Goal: Task Accomplishment & Management: Complete application form

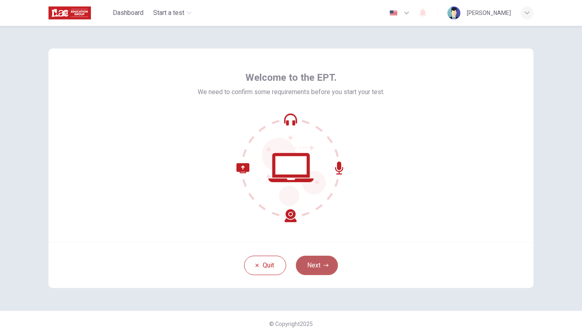
click at [316, 262] on button "Next" at bounding box center [317, 265] width 42 height 19
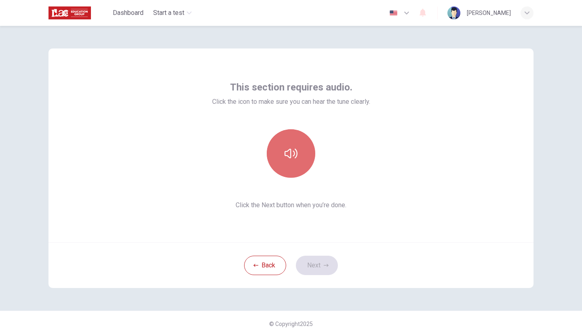
click at [301, 161] on button "button" at bounding box center [291, 153] width 48 height 48
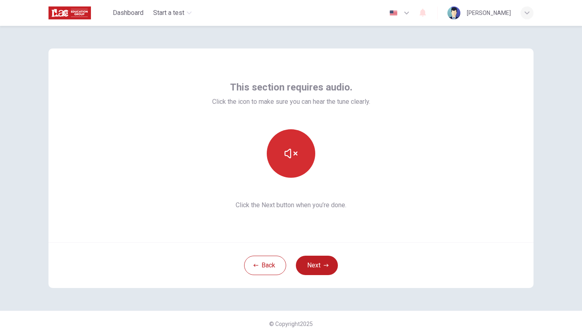
click at [301, 158] on button "button" at bounding box center [291, 153] width 48 height 48
click at [299, 150] on button "button" at bounding box center [291, 153] width 48 height 48
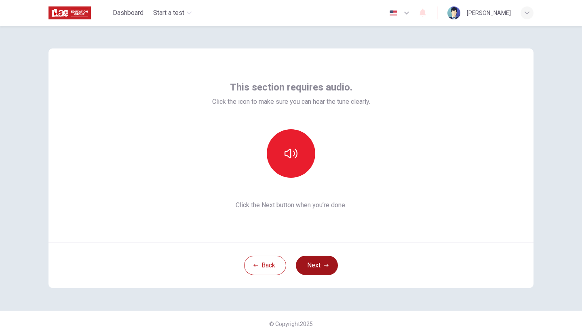
click at [309, 268] on button "Next" at bounding box center [317, 265] width 42 height 19
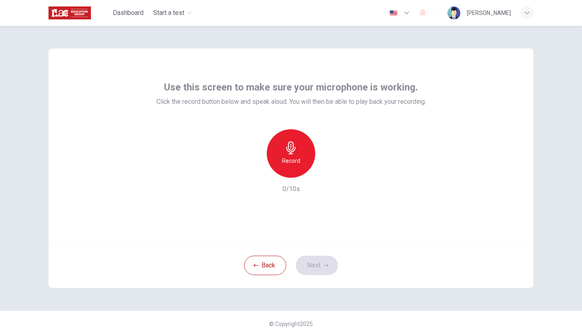
click at [298, 154] on div "Record" at bounding box center [291, 153] width 48 height 48
click at [329, 173] on icon "button" at bounding box center [328, 171] width 8 height 8
click at [256, 170] on icon "button" at bounding box center [253, 171] width 7 height 7
click at [291, 162] on h6 "Record" at bounding box center [291, 161] width 18 height 10
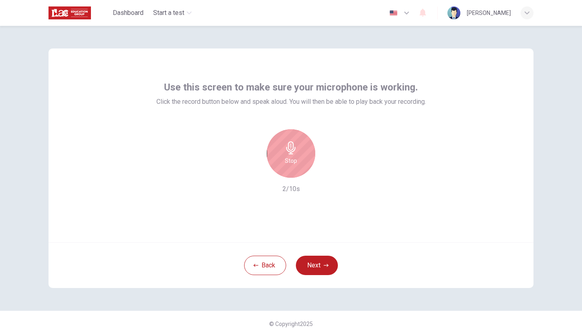
drag, startPoint x: 298, startPoint y: 160, endPoint x: 347, endPoint y: 221, distance: 77.9
click at [349, 223] on div "Use this screen to make sure your microphone is working. Click the record butto…" at bounding box center [290, 145] width 485 height 194
click at [290, 150] on icon "button" at bounding box center [290, 147] width 9 height 13
click at [328, 173] on icon "button" at bounding box center [328, 171] width 8 height 8
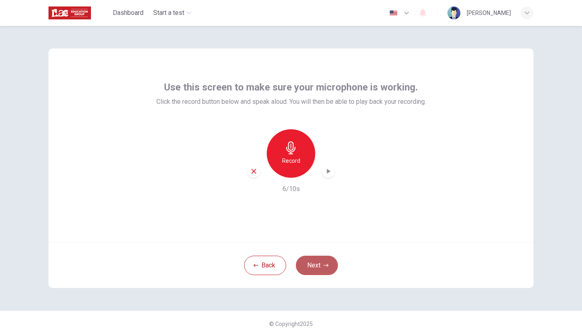
click at [316, 257] on button "Next" at bounding box center [317, 265] width 42 height 19
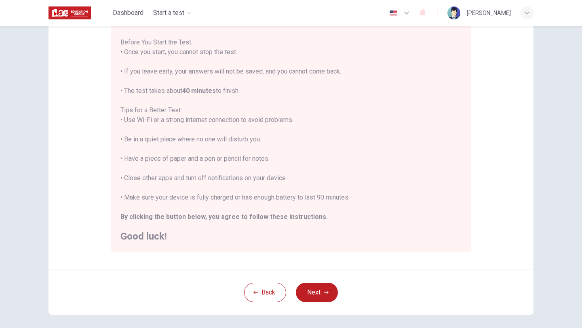
scroll to position [93, 0]
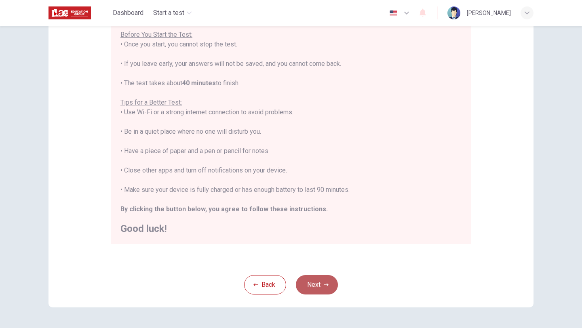
click at [313, 286] on button "Next" at bounding box center [317, 284] width 42 height 19
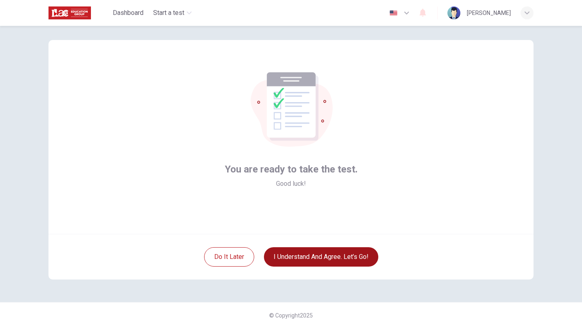
scroll to position [8, 0]
click at [313, 261] on button "I understand and agree. Let’s go!" at bounding box center [321, 256] width 114 height 19
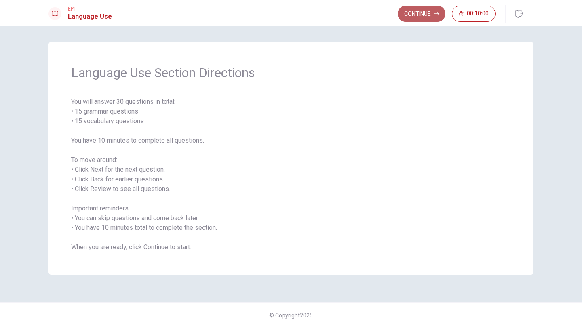
click at [422, 17] on button "Continue" at bounding box center [422, 14] width 48 height 16
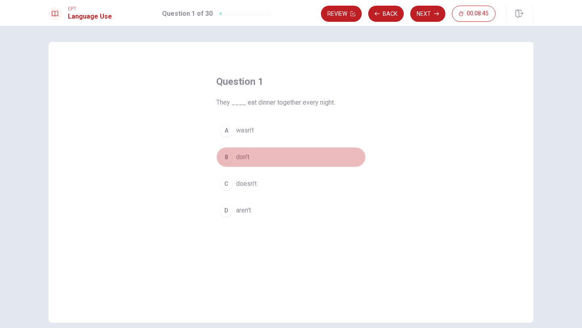
click at [231, 158] on div "B" at bounding box center [226, 157] width 13 height 13
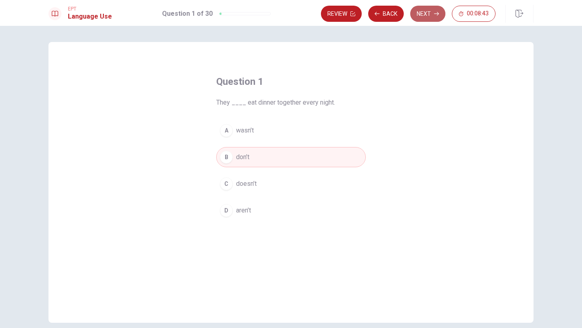
click at [428, 12] on button "Next" at bounding box center [427, 14] width 35 height 16
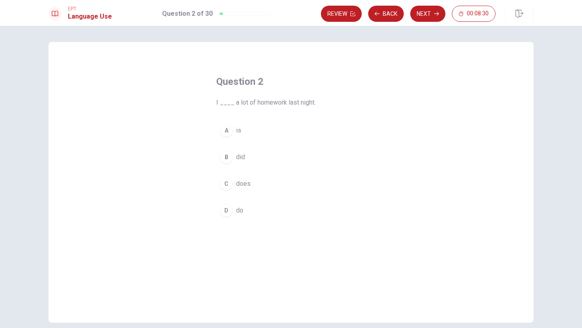
click at [229, 129] on div "A" at bounding box center [226, 130] width 13 height 13
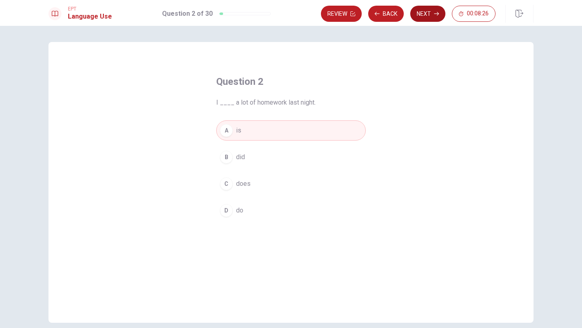
click at [430, 14] on button "Next" at bounding box center [427, 14] width 35 height 16
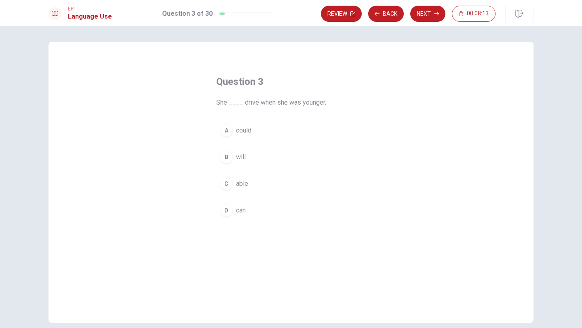
click at [232, 157] on div "B" at bounding box center [226, 157] width 13 height 13
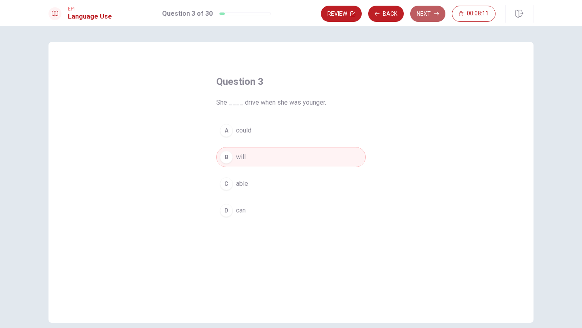
click at [428, 15] on button "Next" at bounding box center [427, 14] width 35 height 16
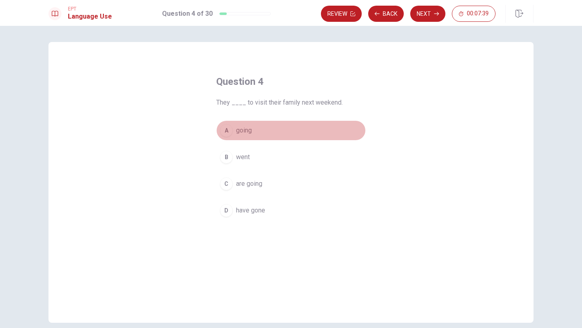
click at [230, 135] on div "A" at bounding box center [226, 130] width 13 height 13
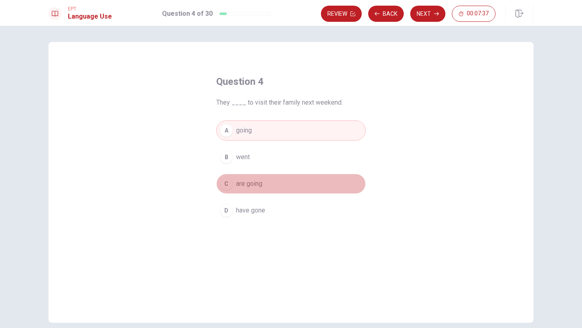
click at [226, 182] on div "C" at bounding box center [226, 183] width 13 height 13
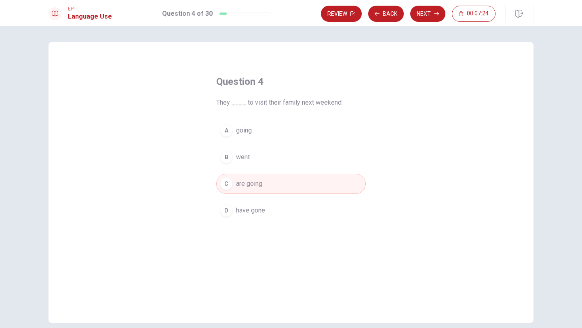
click at [278, 86] on h4 "Question 4" at bounding box center [291, 81] width 150 height 13
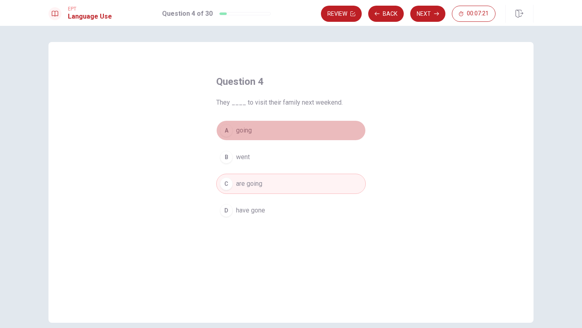
click at [229, 126] on div "A" at bounding box center [226, 130] width 13 height 13
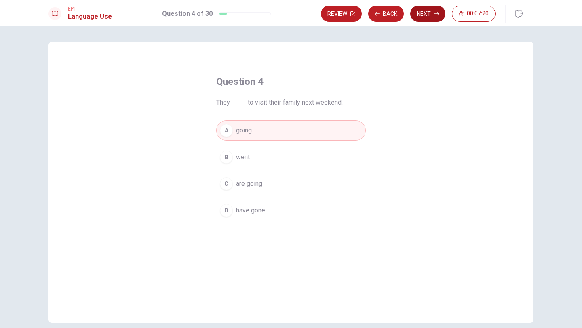
click at [421, 17] on button "Next" at bounding box center [427, 14] width 35 height 16
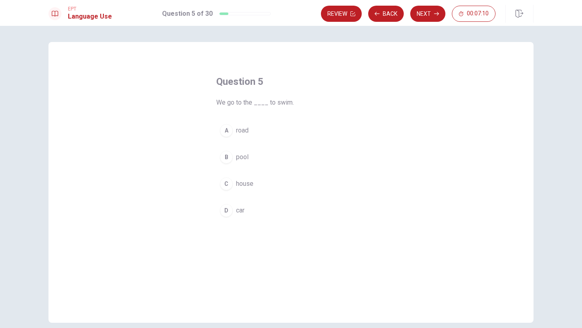
click at [226, 158] on div "B" at bounding box center [226, 157] width 13 height 13
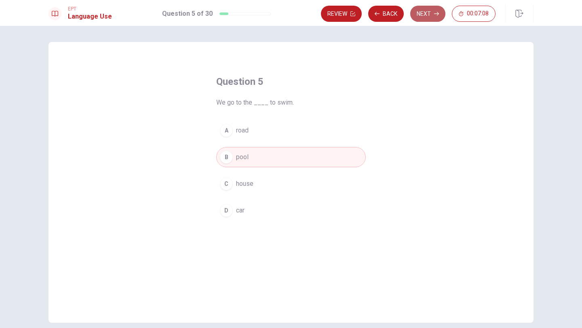
click at [420, 13] on button "Next" at bounding box center [427, 14] width 35 height 16
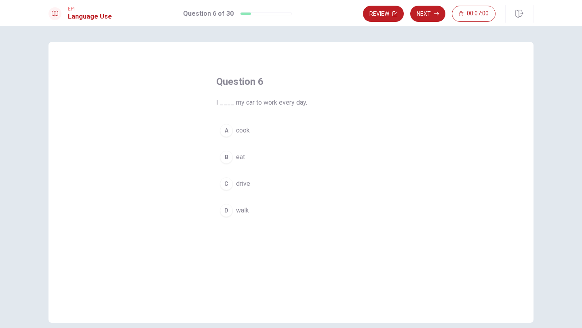
click at [230, 183] on div "C" at bounding box center [226, 183] width 13 height 13
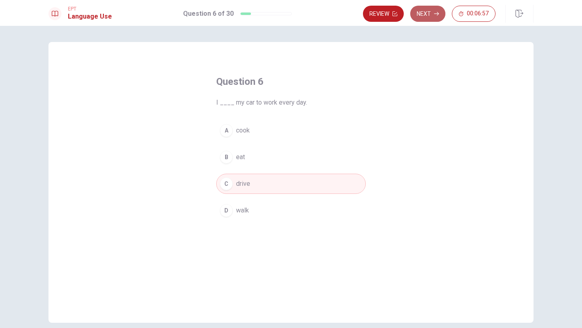
click at [428, 15] on button "Next" at bounding box center [427, 14] width 35 height 16
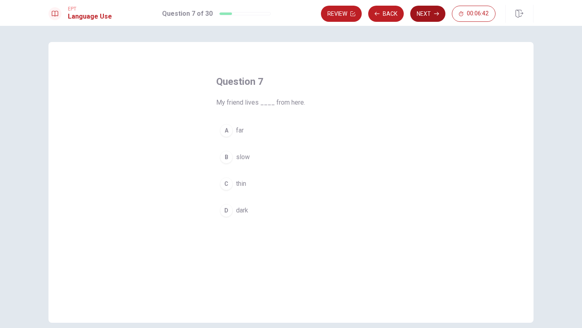
click at [430, 12] on button "Next" at bounding box center [427, 14] width 35 height 16
click at [435, 11] on icon "button" at bounding box center [436, 13] width 5 height 5
click at [417, 17] on button "Next" at bounding box center [427, 14] width 35 height 16
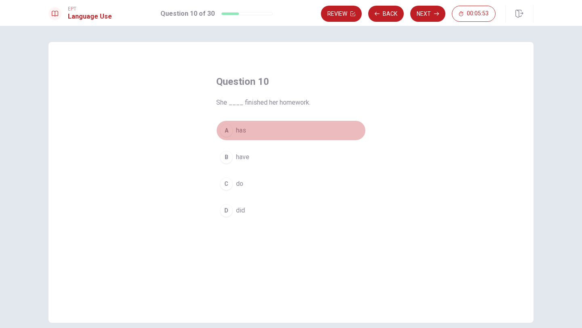
click at [227, 129] on div "A" at bounding box center [226, 130] width 13 height 13
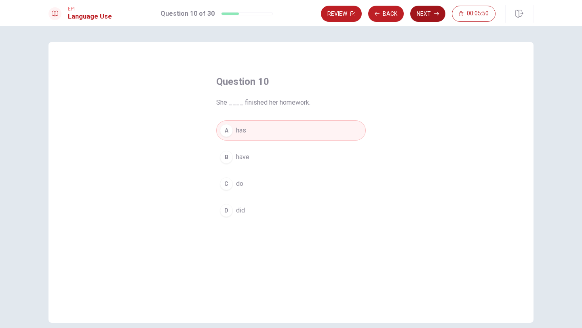
click at [432, 9] on button "Next" at bounding box center [427, 14] width 35 height 16
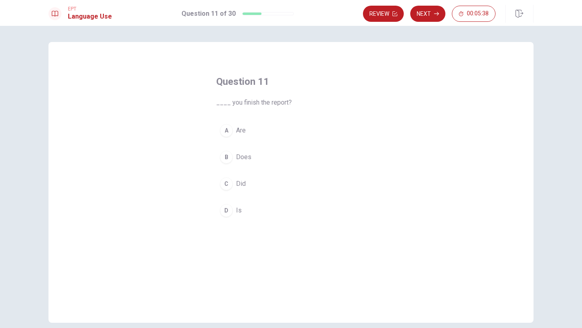
click at [230, 132] on div "A" at bounding box center [226, 130] width 13 height 13
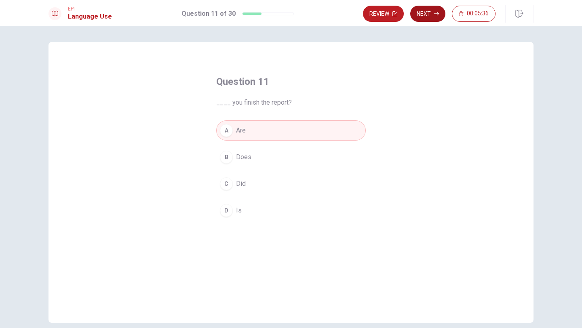
click at [431, 17] on button "Next" at bounding box center [427, 14] width 35 height 16
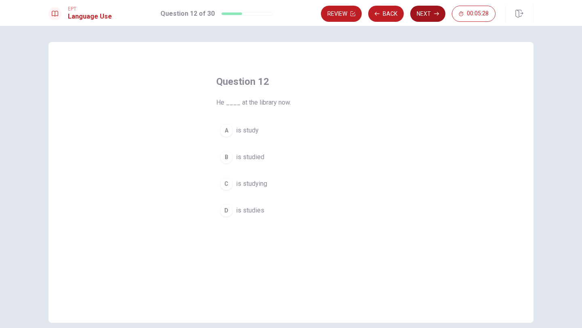
click at [428, 14] on button "Next" at bounding box center [427, 14] width 35 height 16
click at [227, 129] on div "A" at bounding box center [226, 130] width 13 height 13
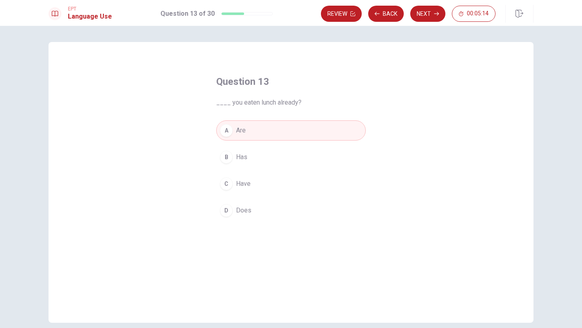
click at [249, 157] on button "B Has" at bounding box center [291, 157] width 150 height 20
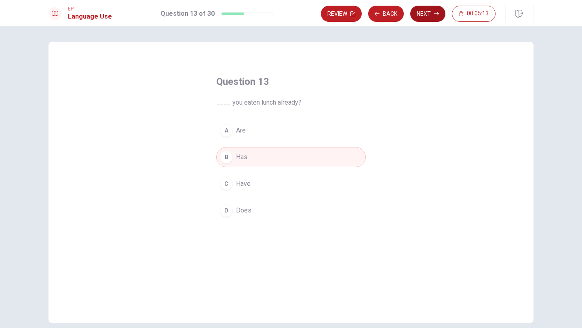
click at [430, 19] on button "Next" at bounding box center [427, 14] width 35 height 16
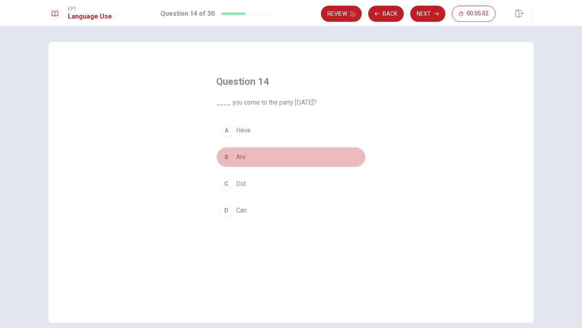
click at [230, 156] on div "B" at bounding box center [226, 157] width 13 height 13
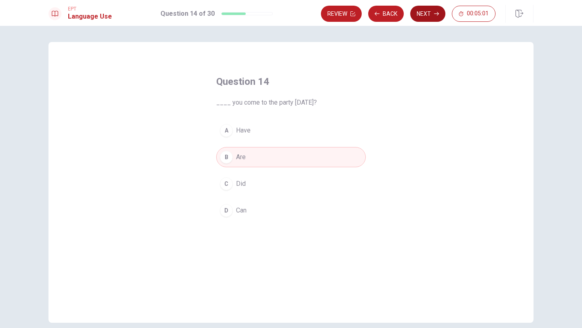
click at [426, 11] on button "Next" at bounding box center [427, 14] width 35 height 16
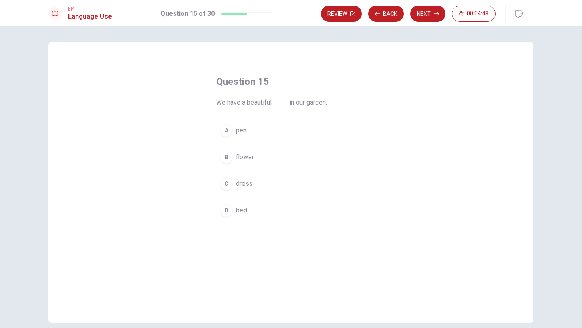
click at [235, 156] on button "B flower" at bounding box center [291, 157] width 150 height 20
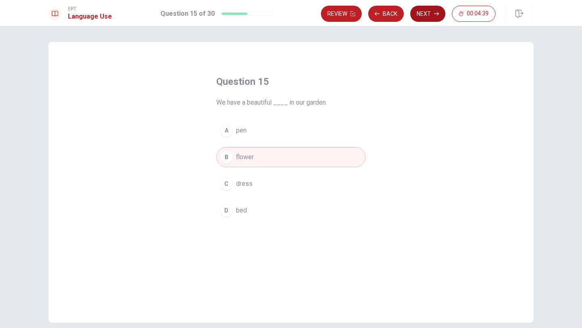
click at [435, 11] on button "Next" at bounding box center [427, 14] width 35 height 16
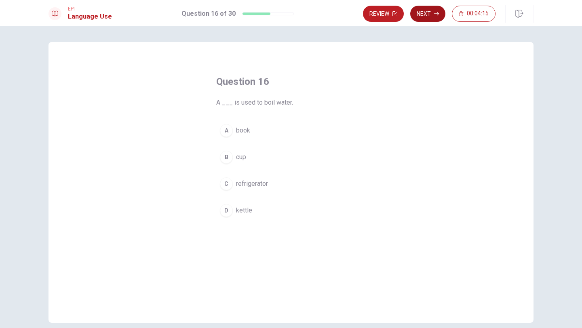
click at [430, 19] on button "Next" at bounding box center [427, 14] width 35 height 16
click at [429, 13] on button "Next" at bounding box center [427, 14] width 35 height 16
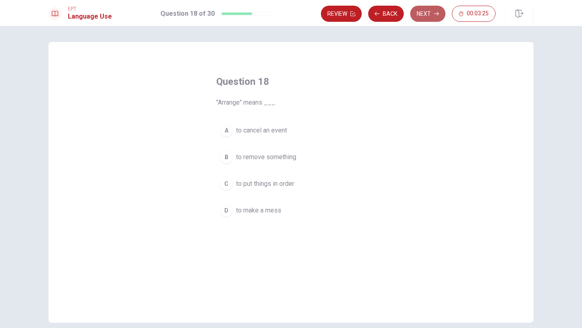
click at [428, 9] on button "Next" at bounding box center [427, 14] width 35 height 16
click at [246, 131] on span "pencil" at bounding box center [244, 131] width 17 height 10
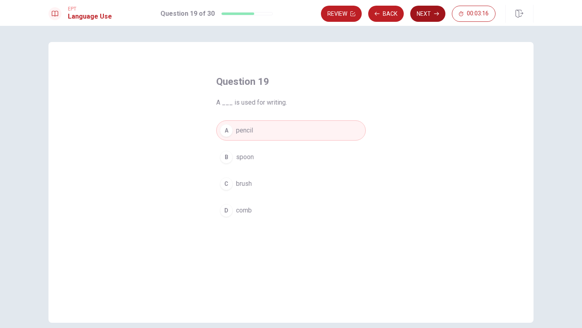
click at [427, 12] on button "Next" at bounding box center [427, 14] width 35 height 16
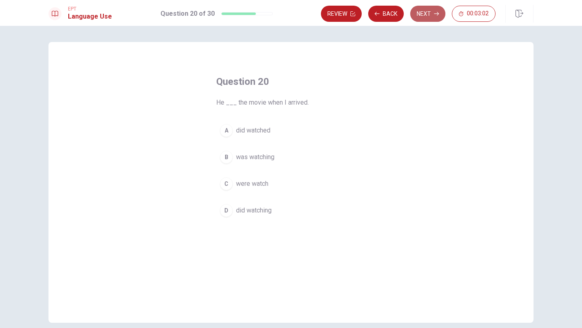
click at [416, 13] on button "Next" at bounding box center [427, 14] width 35 height 16
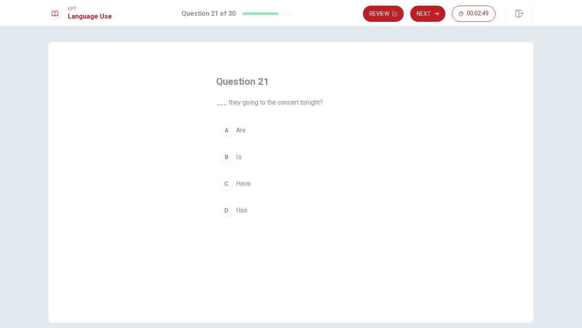
click at [227, 215] on div "D" at bounding box center [226, 210] width 13 height 13
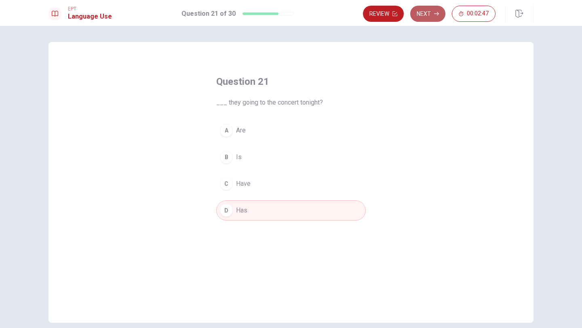
click at [436, 17] on button "Next" at bounding box center [427, 14] width 35 height 16
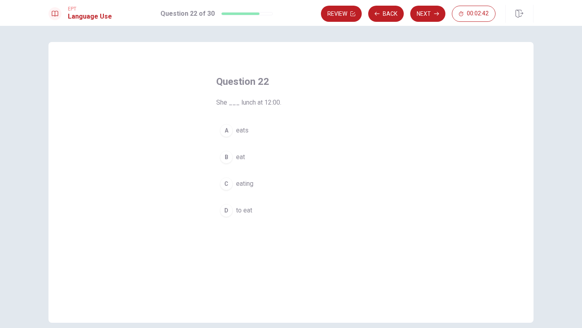
click at [226, 157] on div "B" at bounding box center [226, 157] width 13 height 13
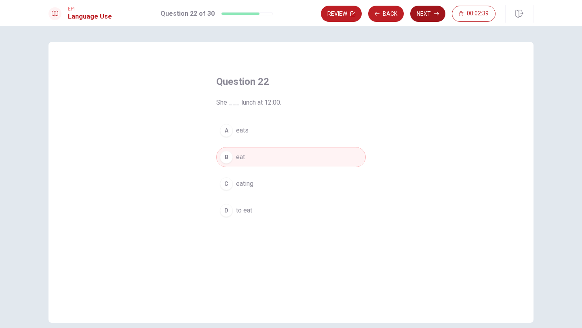
click at [432, 17] on button "Next" at bounding box center [427, 14] width 35 height 16
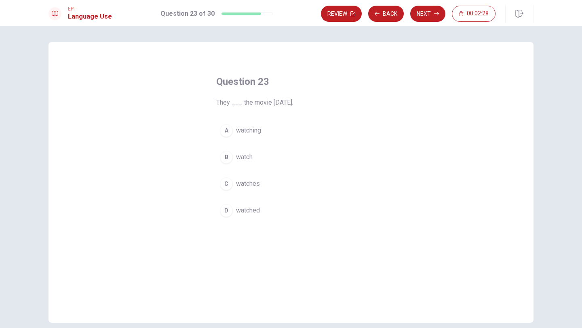
click at [231, 158] on div "B" at bounding box center [226, 157] width 13 height 13
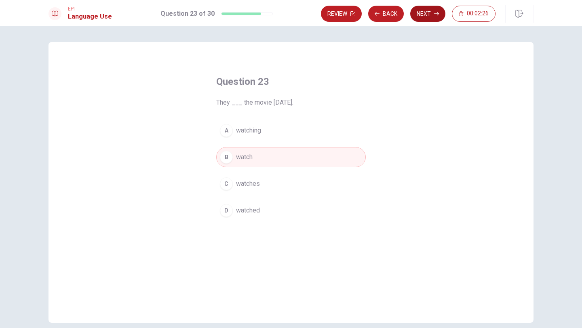
click at [422, 16] on button "Next" at bounding box center [427, 14] width 35 height 16
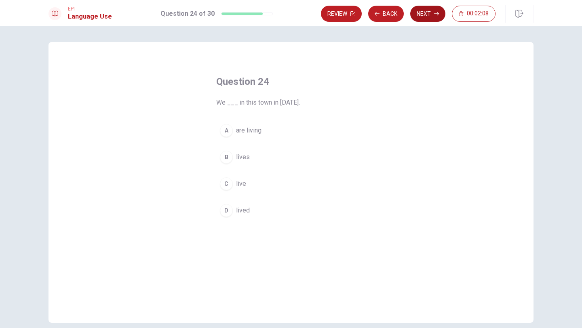
click at [422, 16] on button "Next" at bounding box center [427, 14] width 35 height 16
click at [431, 7] on button "Next" at bounding box center [427, 14] width 35 height 16
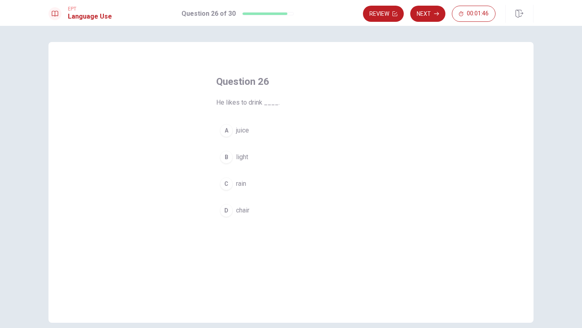
click at [228, 130] on div "A" at bounding box center [226, 130] width 13 height 13
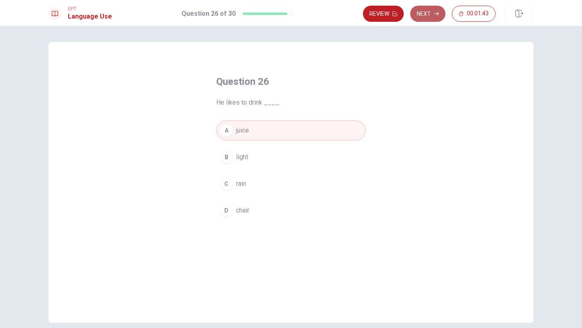
click at [437, 15] on icon "button" at bounding box center [436, 13] width 5 height 5
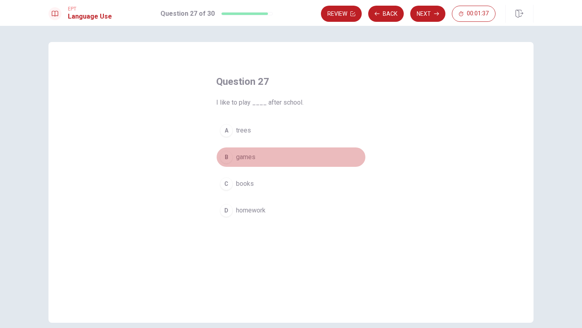
click at [227, 157] on div "B" at bounding box center [226, 157] width 13 height 13
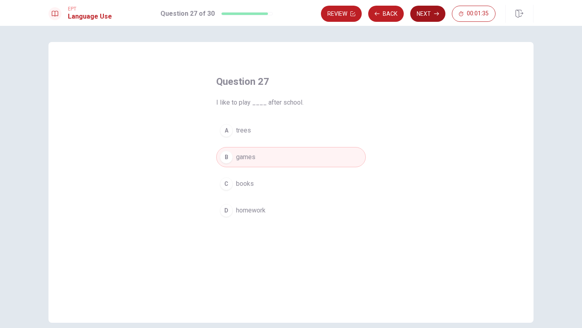
click at [421, 14] on button "Next" at bounding box center [427, 14] width 35 height 16
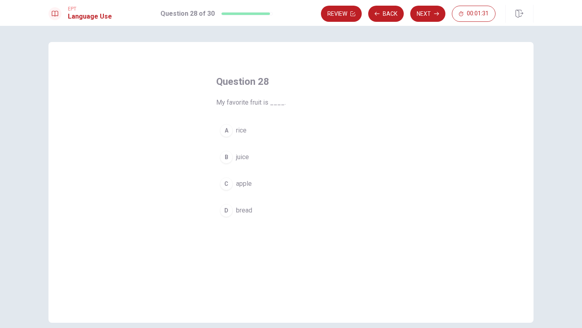
click at [227, 183] on div "C" at bounding box center [226, 183] width 13 height 13
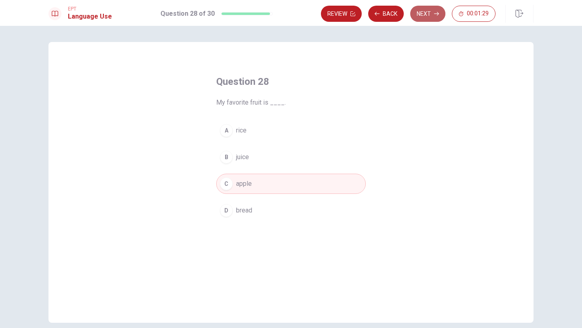
click at [430, 15] on button "Next" at bounding box center [427, 14] width 35 height 16
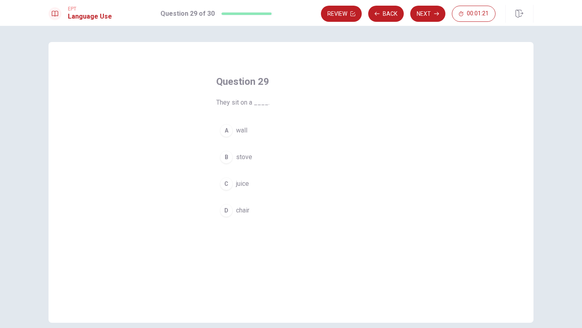
click at [230, 213] on div "D" at bounding box center [226, 210] width 13 height 13
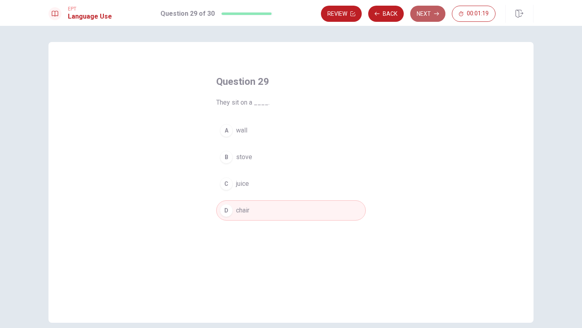
click at [433, 16] on button "Next" at bounding box center [427, 14] width 35 height 16
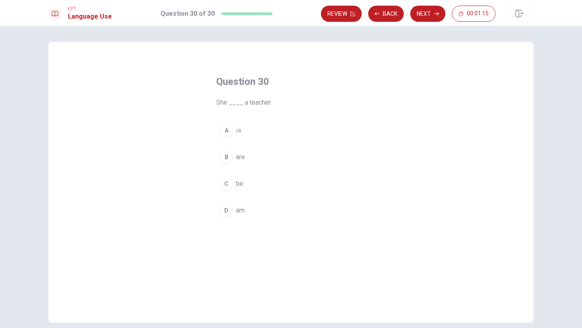
click at [229, 132] on div "A" at bounding box center [226, 130] width 13 height 13
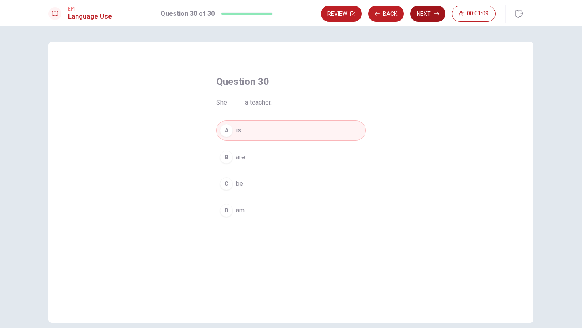
click at [435, 13] on icon "button" at bounding box center [436, 13] width 5 height 5
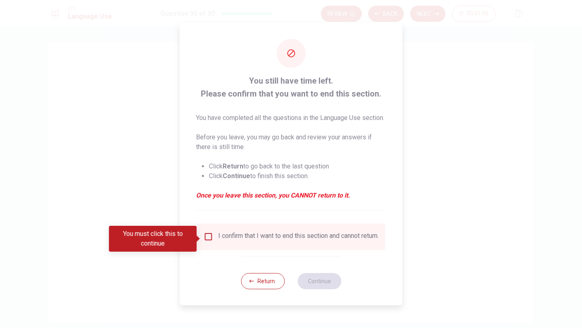
click at [206, 240] on input "You must click this to continue" at bounding box center [209, 237] width 10 height 10
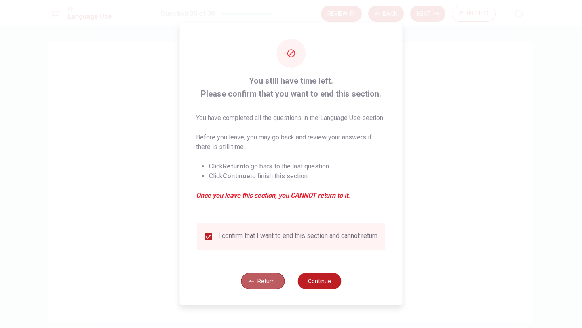
click at [272, 288] on button "Return" at bounding box center [263, 281] width 44 height 16
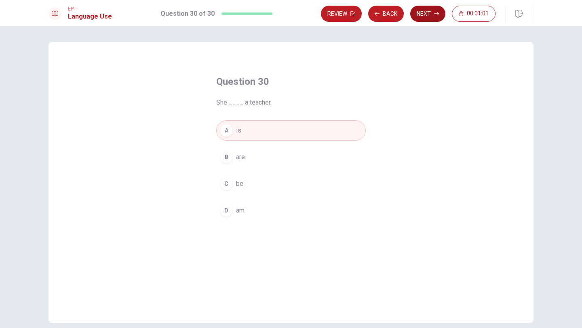
click at [430, 13] on button "Next" at bounding box center [427, 14] width 35 height 16
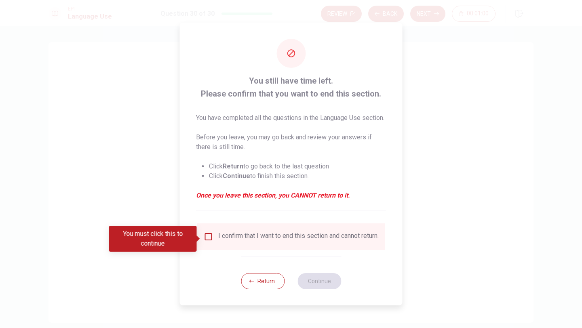
click at [210, 238] on input "You must click this to continue" at bounding box center [209, 237] width 10 height 10
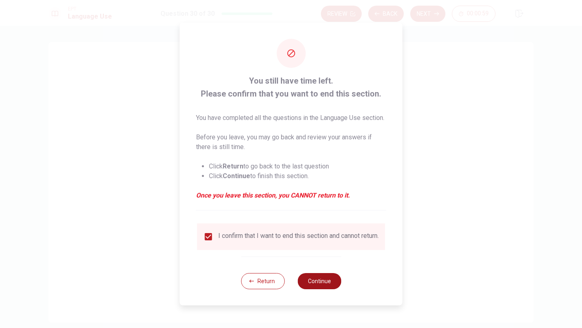
click at [328, 289] on button "Continue" at bounding box center [319, 281] width 44 height 16
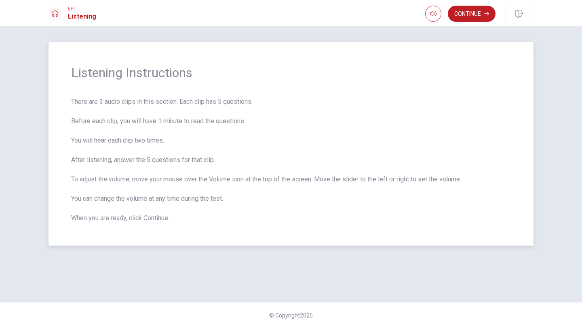
drag, startPoint x: 72, startPoint y: 100, endPoint x: 141, endPoint y: 148, distance: 84.2
click at [141, 148] on span "There are 3 audio clips in this section. Each clip has 5 questions. Before each…" at bounding box center [291, 160] width 440 height 126
drag, startPoint x: 72, startPoint y: 103, endPoint x: 109, endPoint y: 105, distance: 36.4
click at [110, 105] on span "There are 3 audio clips in this section. Each clip has 5 questions. Before each…" at bounding box center [291, 160] width 440 height 126
click at [109, 102] on span "There are 3 audio clips in this section. Each clip has 5 questions. Before each…" at bounding box center [291, 160] width 440 height 126
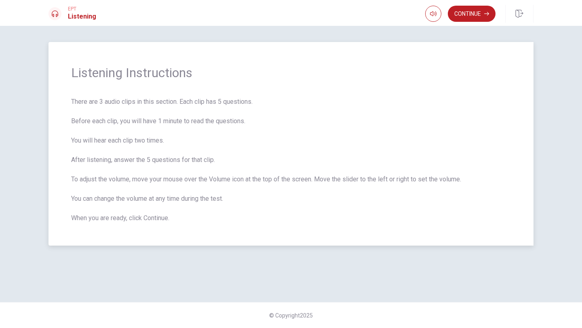
click at [109, 102] on span "There are 3 audio clips in this section. Each clip has 5 questions. Before each…" at bounding box center [291, 160] width 440 height 126
drag, startPoint x: 109, startPoint y: 102, endPoint x: 136, endPoint y: 141, distance: 47.3
click at [137, 138] on span "There are 3 audio clips in this section. Each clip has 5 questions. Before each…" at bounding box center [291, 160] width 440 height 126
click at [472, 19] on button "Continue" at bounding box center [472, 14] width 48 height 16
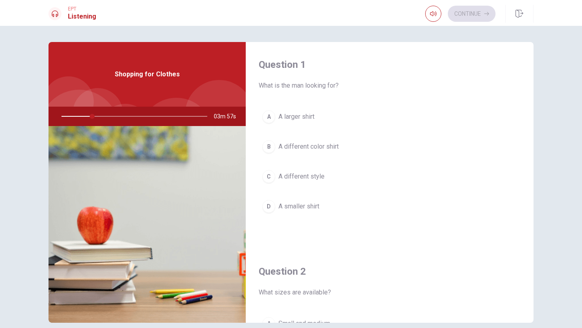
drag, startPoint x: 92, startPoint y: 117, endPoint x: 82, endPoint y: 117, distance: 10.1
click at [82, 117] on div at bounding box center [133, 116] width 162 height 19
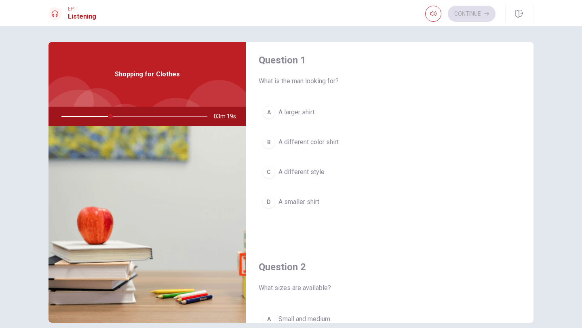
click at [271, 110] on div "A" at bounding box center [268, 112] width 13 height 13
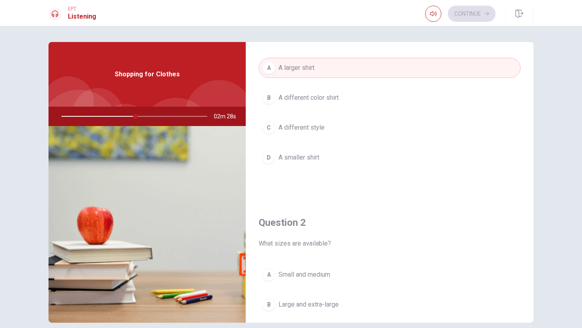
scroll to position [0, 0]
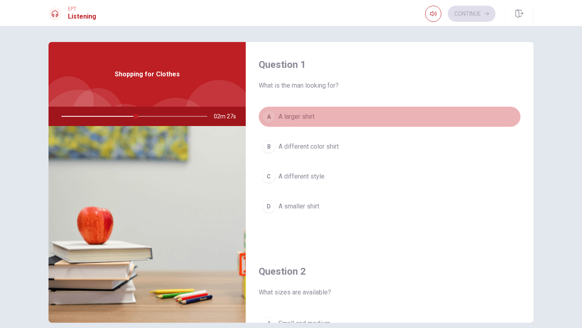
click at [329, 114] on button "A A larger shirt" at bounding box center [390, 117] width 262 height 20
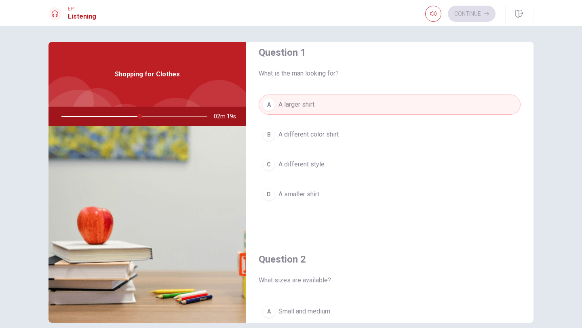
scroll to position [13, 0]
click at [142, 118] on div at bounding box center [133, 116] width 162 height 19
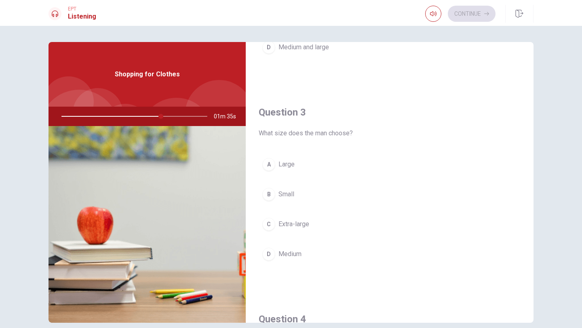
scroll to position [366, 0]
click at [270, 162] on div "A" at bounding box center [268, 164] width 13 height 13
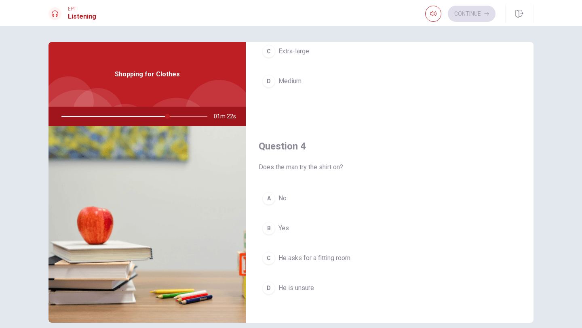
scroll to position [539, 0]
click at [295, 198] on button "A No" at bounding box center [390, 198] width 262 height 20
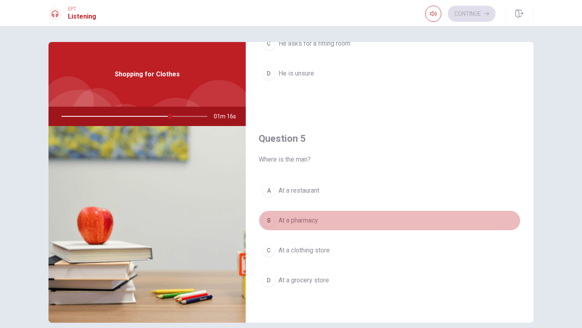
click at [305, 219] on span "At a pharmacy" at bounding box center [298, 221] width 40 height 10
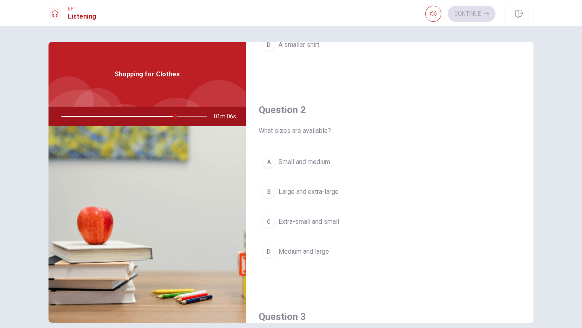
scroll to position [166, 0]
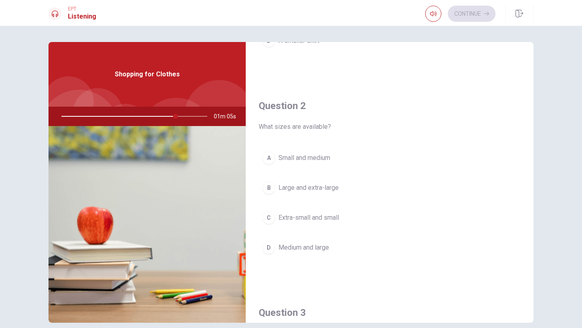
click at [330, 187] on span "Large and extra-large" at bounding box center [308, 188] width 60 height 10
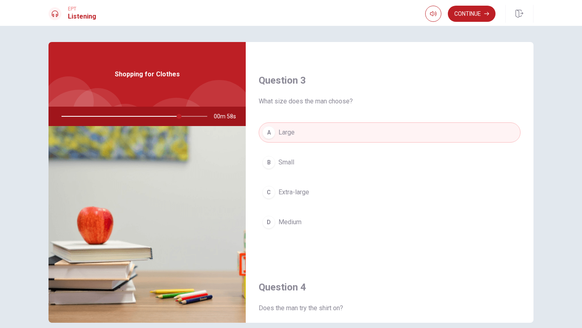
scroll to position [754, 0]
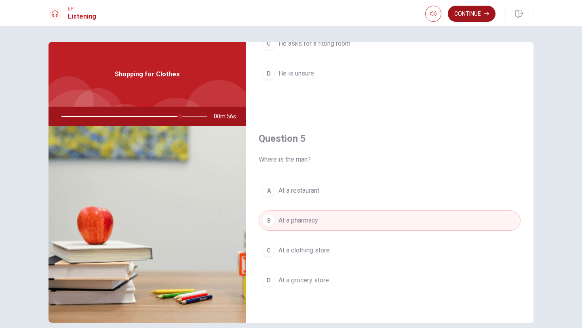
click at [472, 13] on button "Continue" at bounding box center [472, 14] width 48 height 16
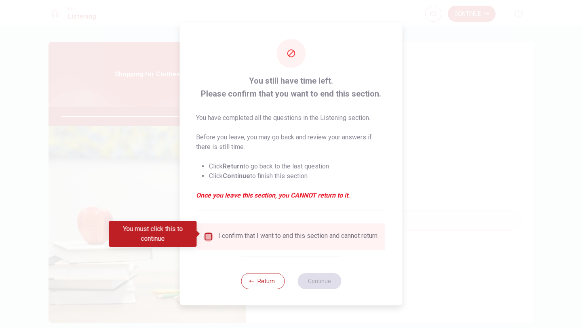
click at [208, 233] on input "You must click this to continue" at bounding box center [209, 237] width 10 height 10
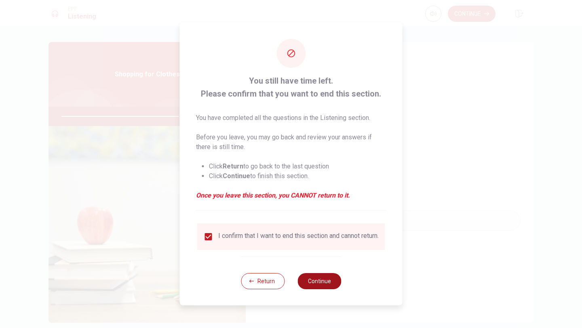
click at [329, 289] on button "Continue" at bounding box center [319, 281] width 44 height 16
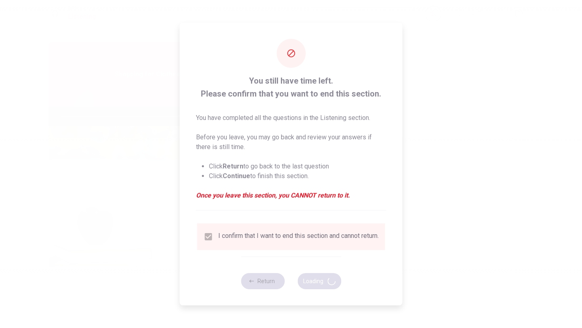
type input "83"
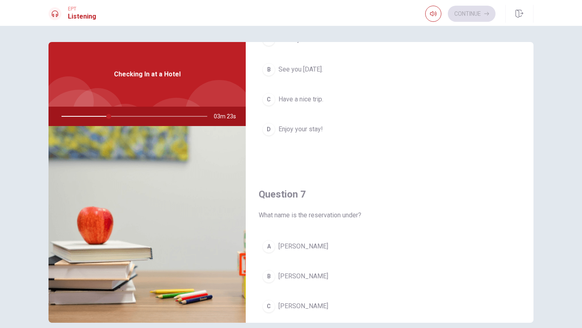
scroll to position [79, 0]
click at [272, 274] on div "B" at bounding box center [268, 274] width 13 height 13
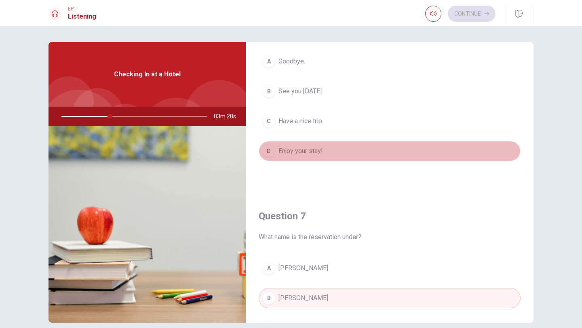
click at [270, 146] on div "D" at bounding box center [268, 151] width 13 height 13
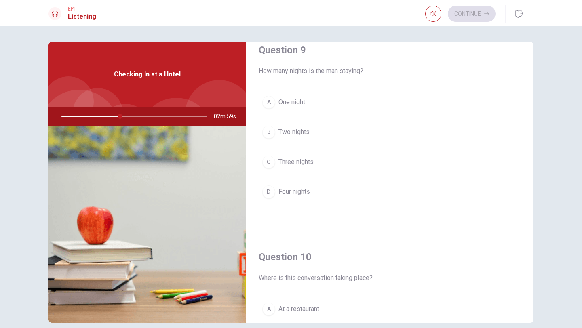
scroll to position [662, 0]
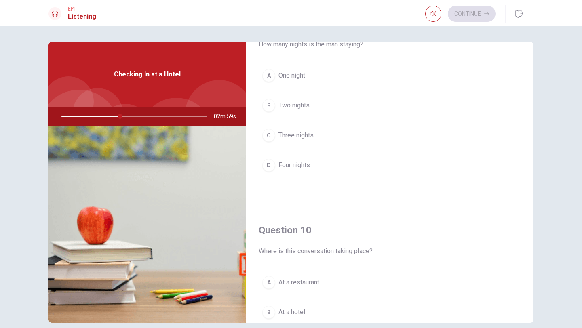
click at [268, 137] on div "C" at bounding box center [268, 135] width 13 height 13
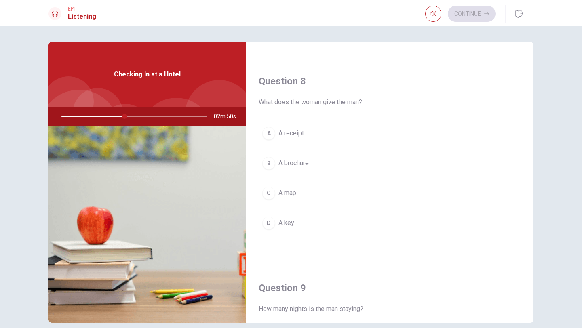
scroll to position [395, 0]
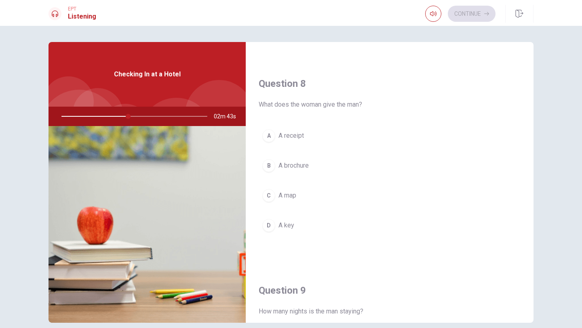
click at [356, 109] on span "What does the woman give the man?" at bounding box center [390, 105] width 262 height 10
drag, startPoint x: 356, startPoint y: 104, endPoint x: 321, endPoint y: 103, distance: 34.8
click at [321, 104] on span "What does the woman give the man?" at bounding box center [390, 105] width 262 height 10
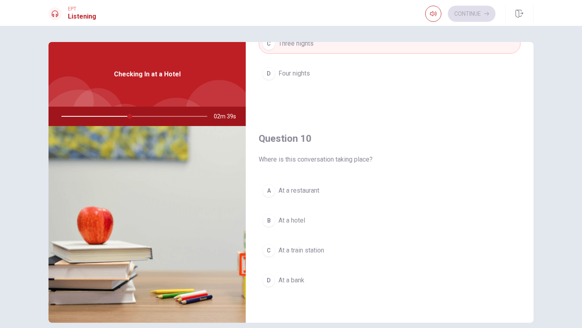
scroll to position [21, 0]
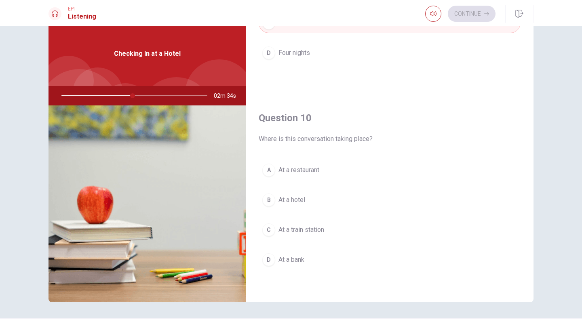
click at [301, 171] on span "At a restaurant" at bounding box center [298, 170] width 41 height 10
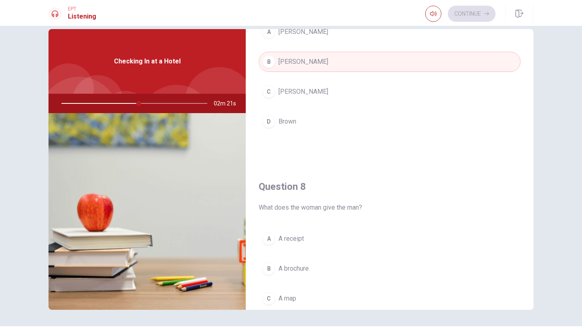
scroll to position [357, 0]
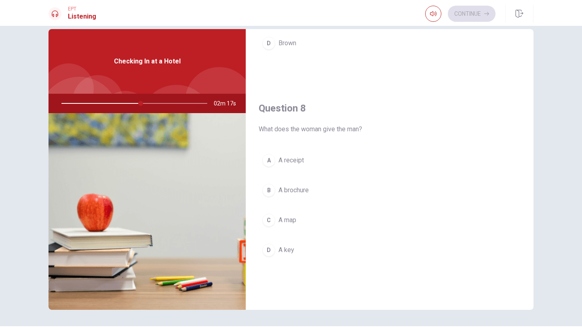
click at [291, 248] on span "A key" at bounding box center [286, 250] width 16 height 10
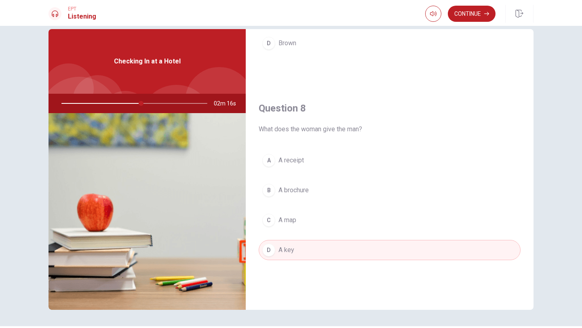
scroll to position [411, 0]
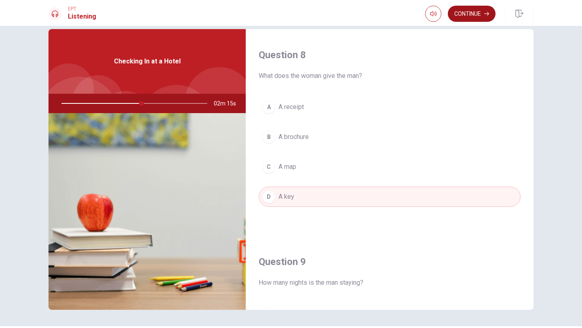
click at [462, 13] on button "Continue" at bounding box center [472, 14] width 48 height 16
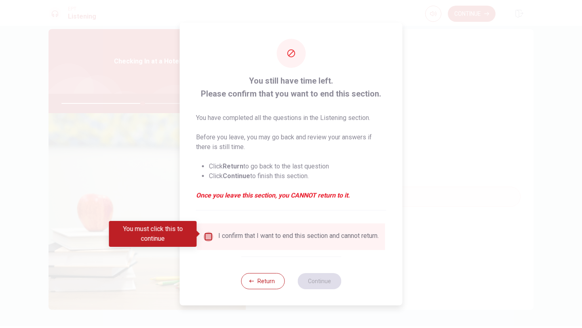
click at [208, 235] on input "You must click this to continue" at bounding box center [209, 237] width 10 height 10
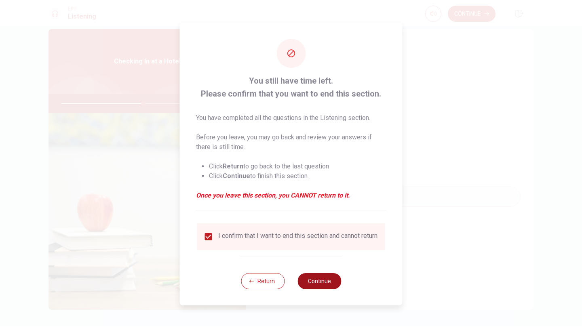
click at [320, 285] on button "Continue" at bounding box center [319, 281] width 44 height 16
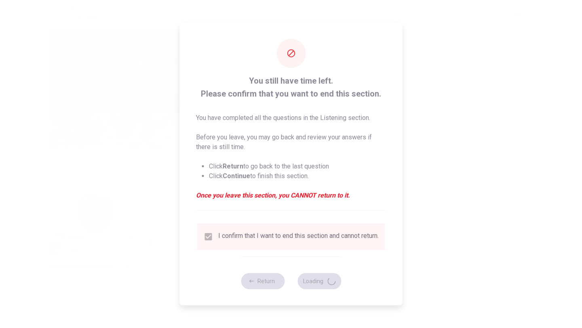
type input "57"
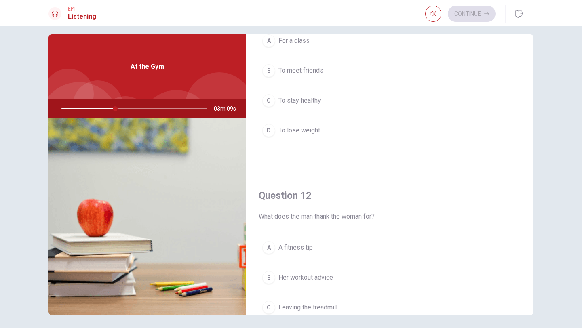
scroll to position [75, 0]
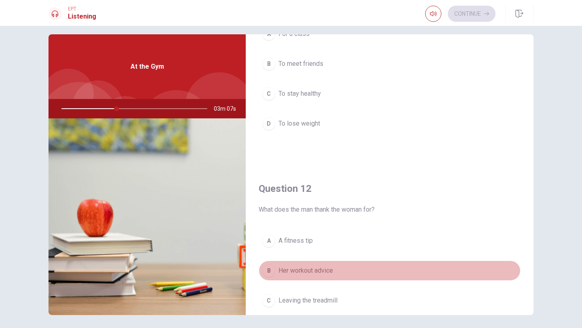
click at [274, 267] on div "B" at bounding box center [268, 270] width 13 height 13
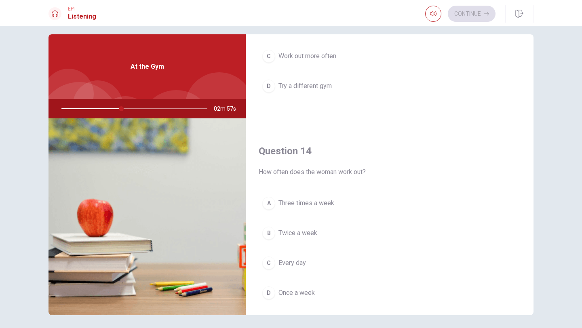
scroll to position [532, 0]
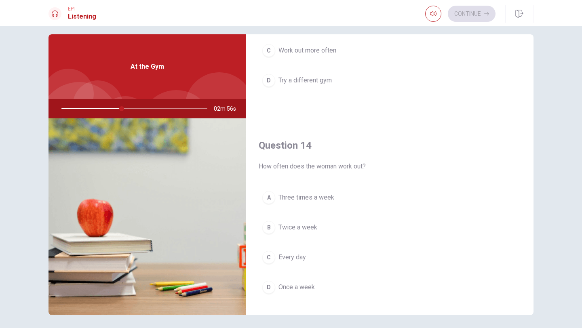
click at [330, 198] on span "Three times a week" at bounding box center [306, 198] width 56 height 10
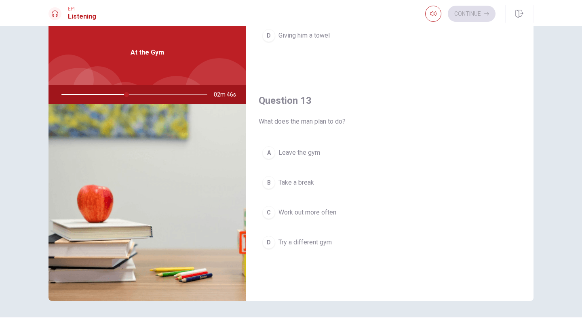
scroll to position [355, 0]
click at [316, 213] on span "Work out more often" at bounding box center [307, 214] width 58 height 10
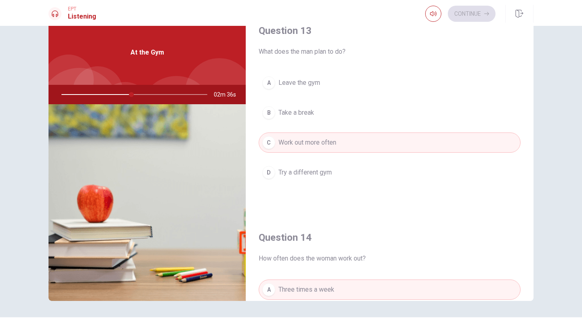
scroll to position [501, 0]
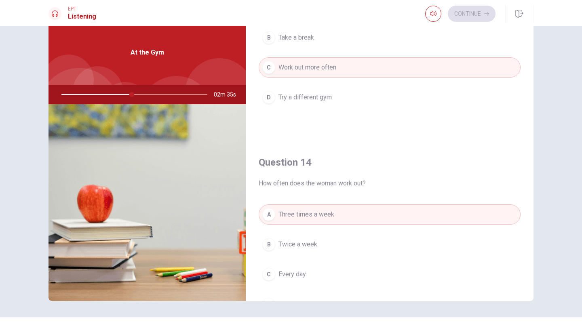
click at [480, 13] on div "Continue" at bounding box center [460, 14] width 70 height 16
click at [477, 13] on div "Continue" at bounding box center [460, 14] width 70 height 16
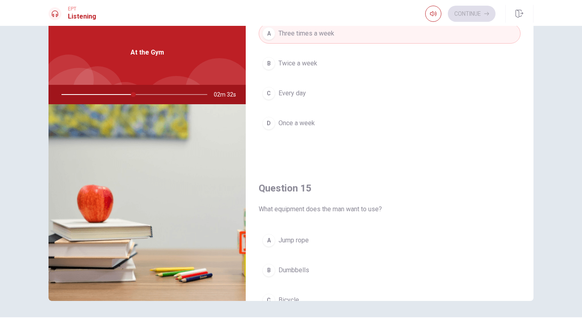
scroll to position [754, 0]
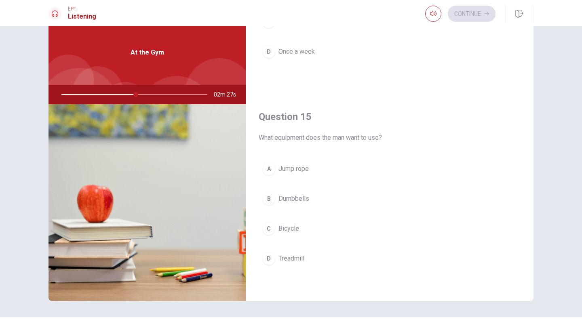
click at [309, 198] on button "B Dumbbells" at bounding box center [390, 199] width 262 height 20
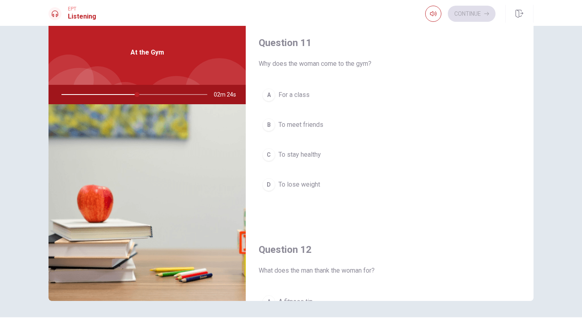
scroll to position [0, 0]
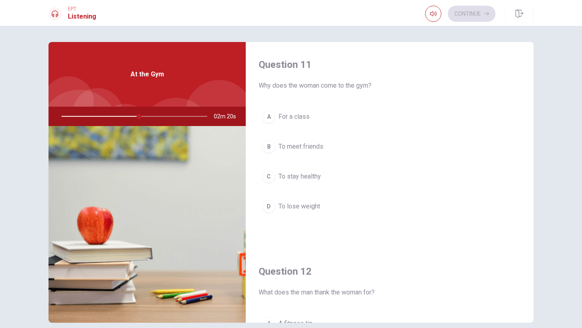
click at [315, 205] on span "To lose weight" at bounding box center [299, 207] width 42 height 10
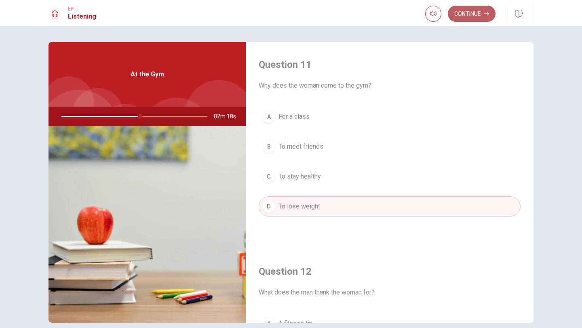
click at [463, 14] on button "Continue" at bounding box center [472, 14] width 48 height 16
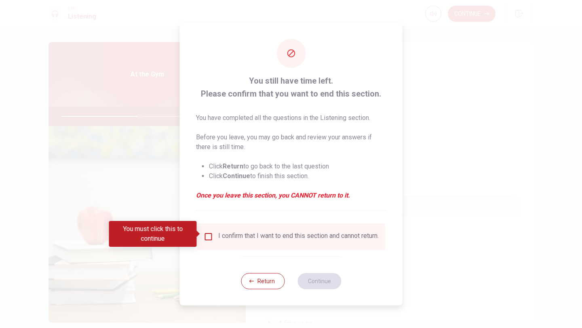
click at [210, 236] on input "You must click this to continue" at bounding box center [209, 237] width 10 height 10
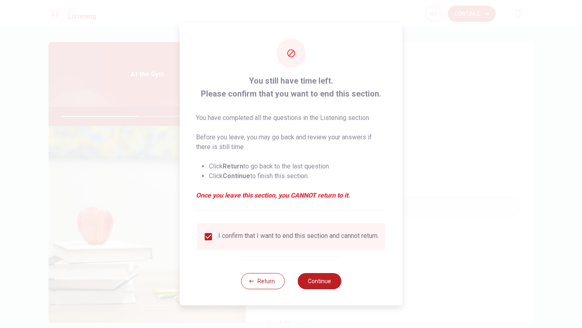
click at [313, 297] on div "Return Continue" at bounding box center [291, 281] width 100 height 49
click at [313, 289] on button "Continue" at bounding box center [319, 281] width 44 height 16
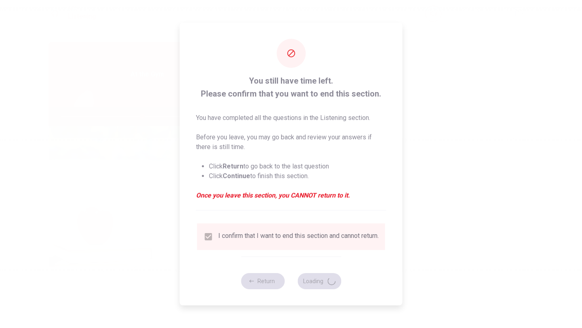
type input "56"
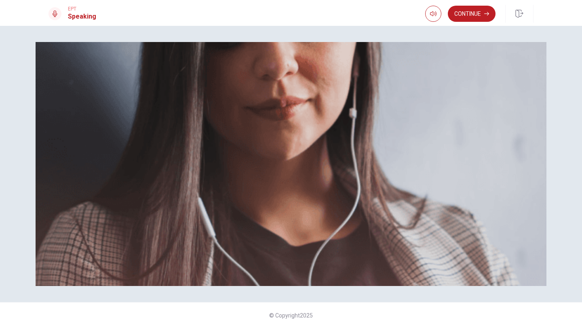
scroll to position [34, 0]
click at [465, 16] on button "Continue" at bounding box center [472, 14] width 48 height 16
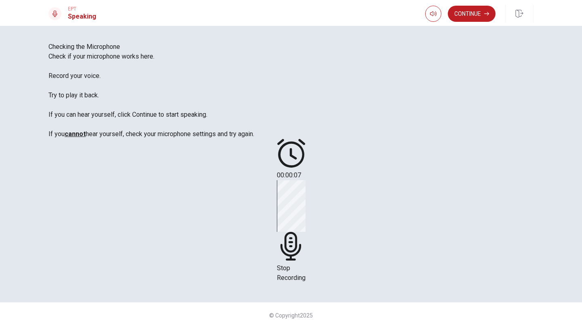
click at [305, 192] on div "Stop Recording" at bounding box center [291, 231] width 29 height 103
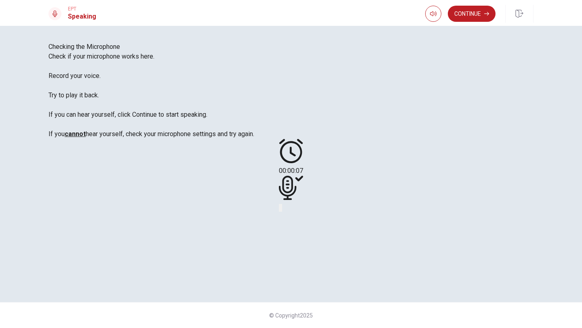
click at [290, 219] on icon "Play Audio" at bounding box center [286, 215] width 8 height 10
click at [465, 16] on button "Continue" at bounding box center [472, 14] width 48 height 16
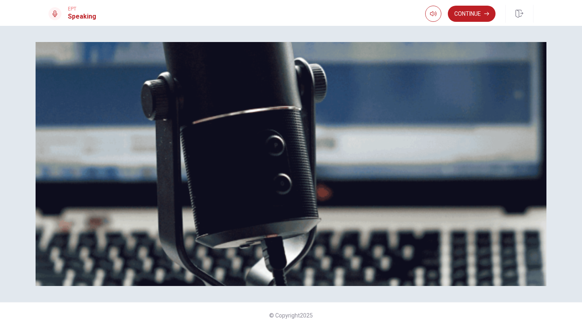
scroll to position [0, 0]
click at [464, 12] on button "Continue" at bounding box center [472, 14] width 48 height 16
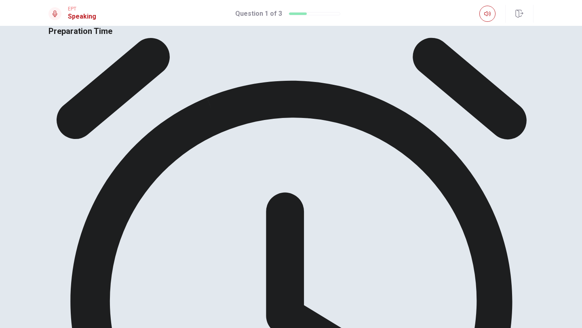
scroll to position [45, 0]
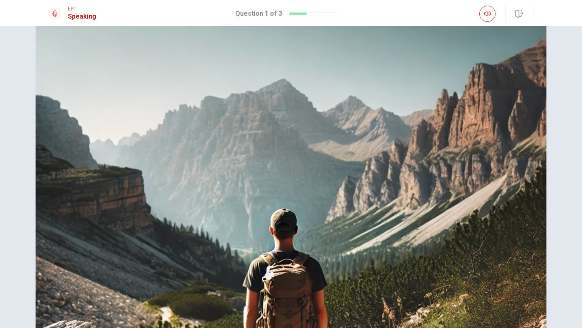
click at [188, 152] on img at bounding box center [291, 265] width 511 height 537
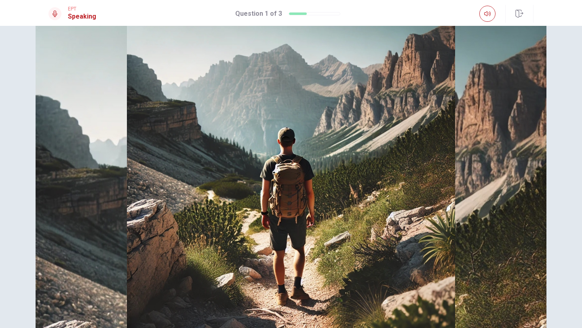
click at [188, 152] on img at bounding box center [291, 164] width 582 height 328
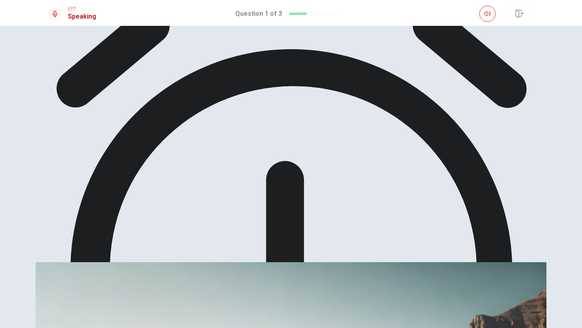
scroll to position [62, 0]
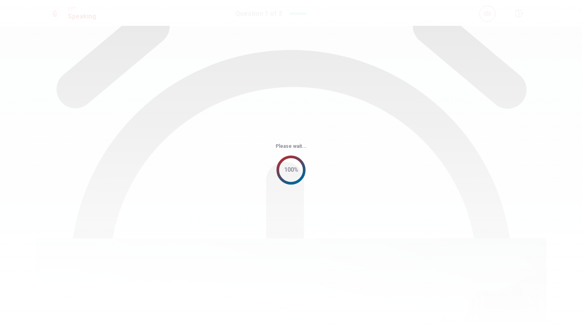
scroll to position [0, 0]
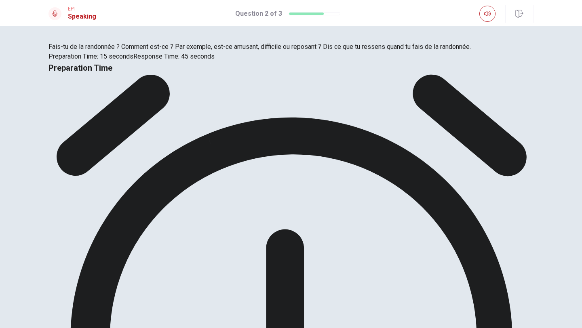
click at [199, 61] on div "Fais-tu de la randonnée ? Comment est-ce ? Par exemple, est-ce amusant, diffici…" at bounding box center [290, 51] width 485 height 19
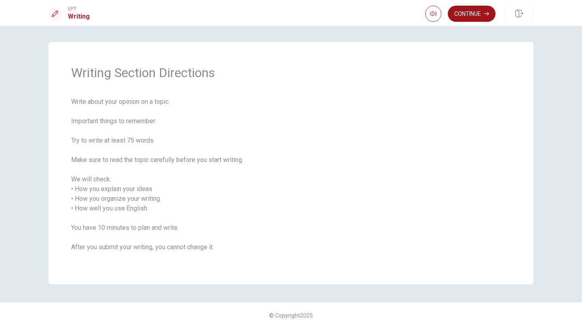
click at [472, 13] on button "Continue" at bounding box center [472, 14] width 48 height 16
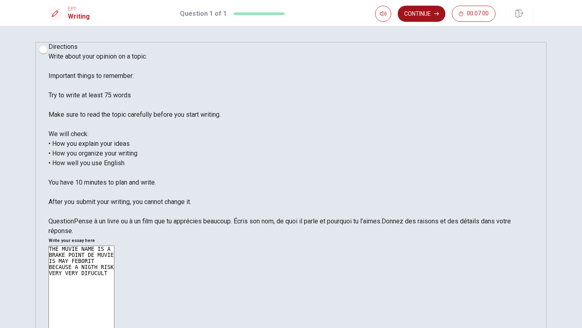
type textarea "THE MUVIE NAME IS A BRAKE POINT DE MUVIE IS MAY FEBORIT BECAUSE A NIGTH RISK VE…"
click at [429, 10] on button "Continue" at bounding box center [422, 14] width 48 height 16
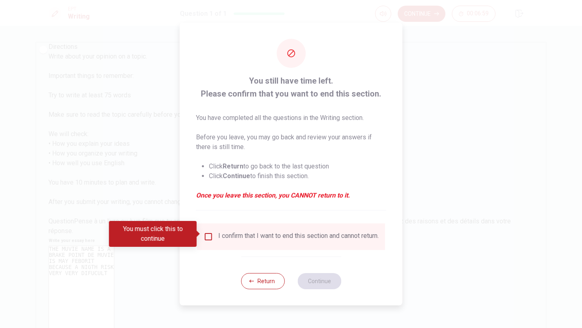
click at [206, 232] on input "You must click this to continue" at bounding box center [209, 237] width 10 height 10
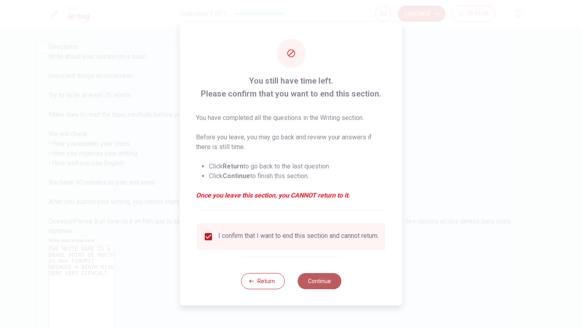
click at [323, 284] on button "Continue" at bounding box center [319, 281] width 44 height 16
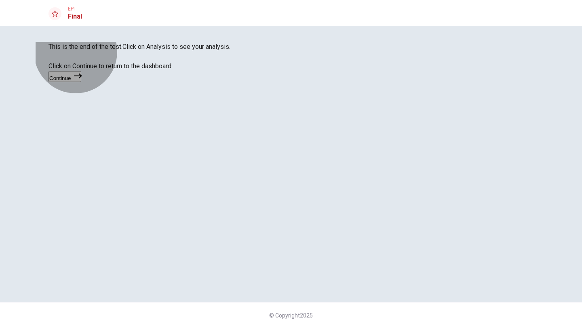
click at [82, 78] on icon "button" at bounding box center [78, 76] width 8 height 5
